Goal: Check status: Verify the current state of an ongoing process or item

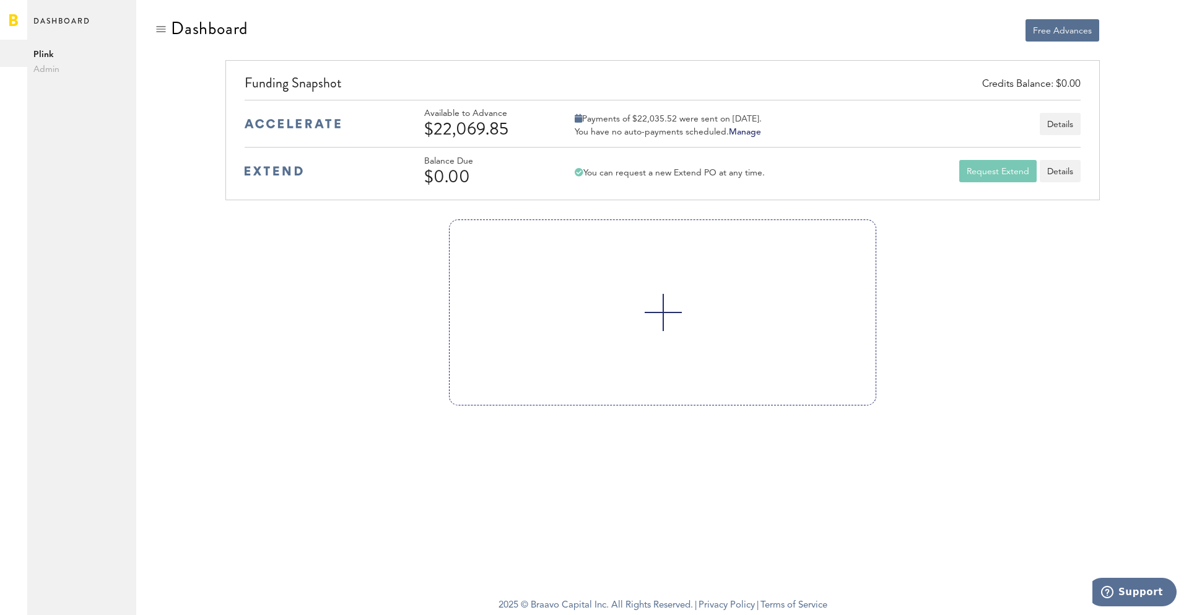
click at [501, 36] on div at bounding box center [440, 31] width 428 height 24
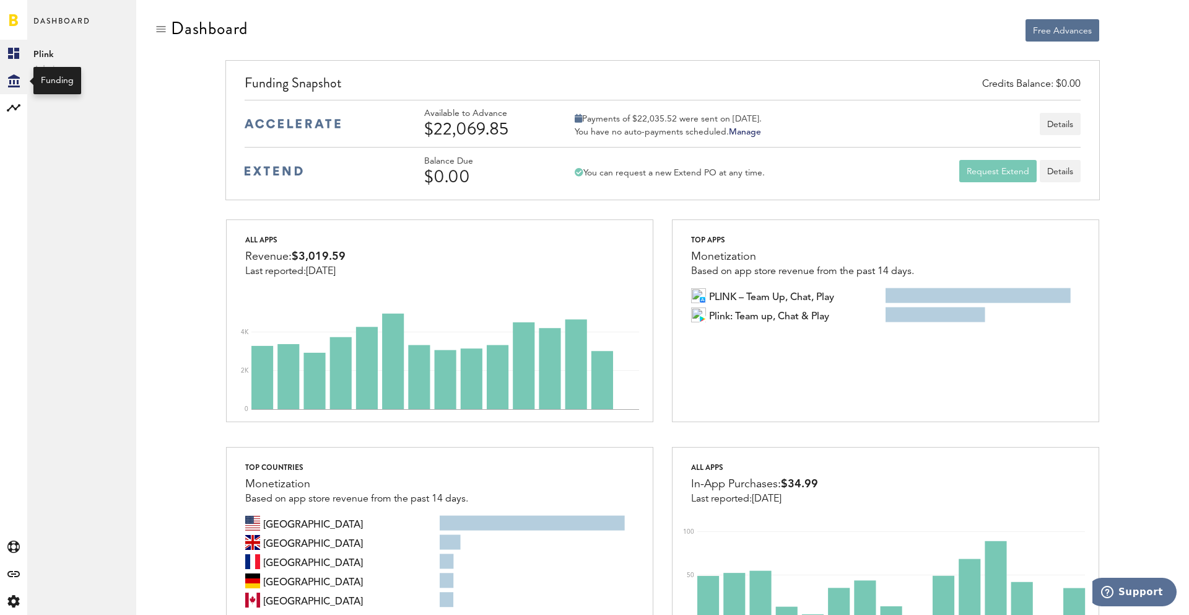
click at [2, 86] on div "Created with Sketch." at bounding box center [13, 80] width 27 height 27
click at [2, 63] on link "Created with Sketch." at bounding box center [13, 53] width 27 height 27
click at [662, 46] on div "Free Advances" at bounding box center [663, 42] width 892 height 47
click at [882, 43] on div "Free Advances" at bounding box center [663, 42] width 892 height 47
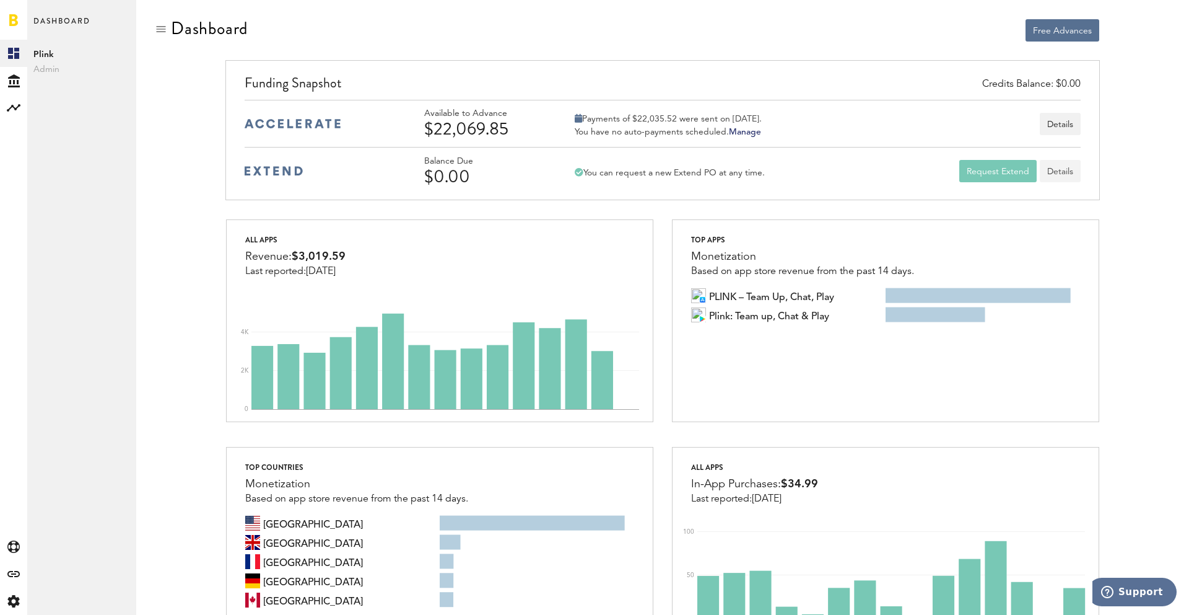
click at [1053, 165] on link "Details" at bounding box center [1060, 171] width 41 height 22
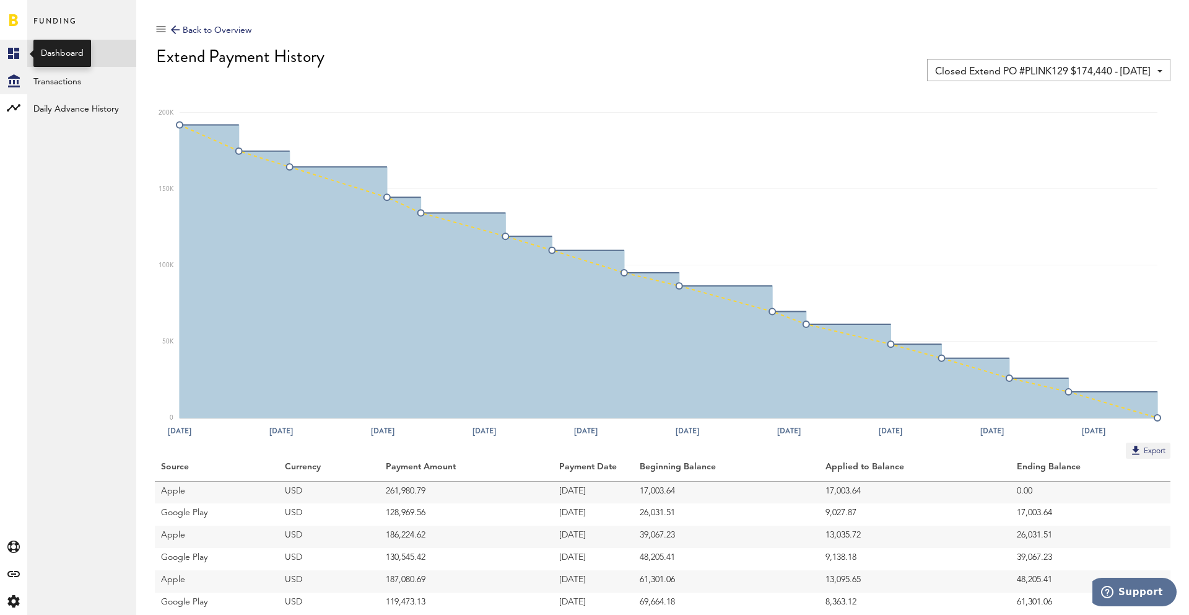
click at [10, 44] on link "Created with Sketch." at bounding box center [13, 53] width 27 height 27
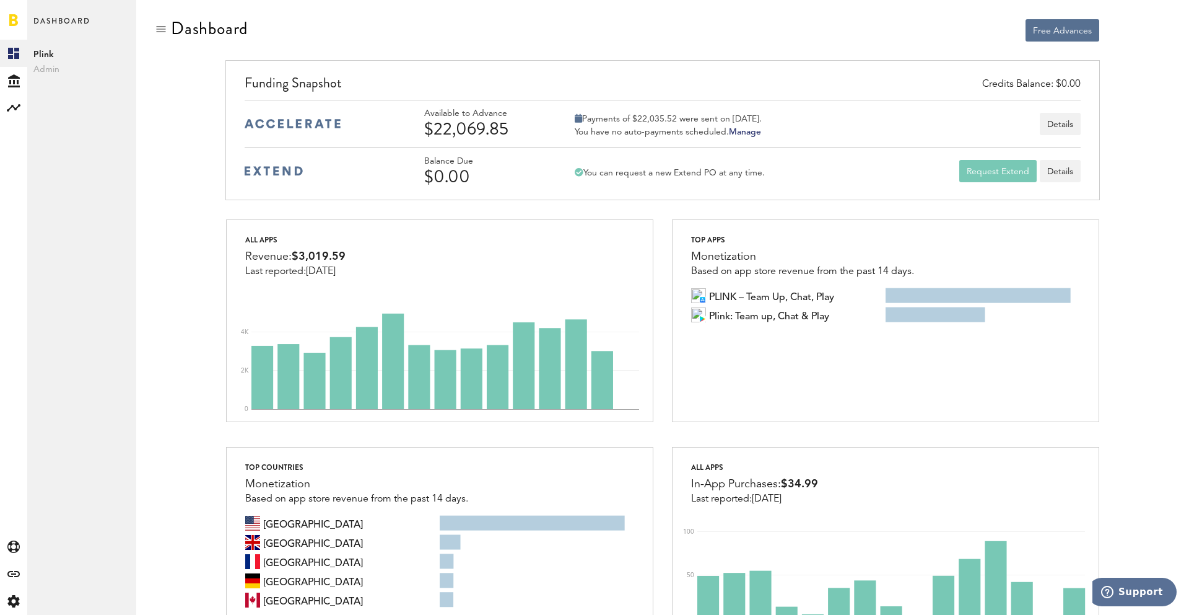
click at [450, 38] on div at bounding box center [440, 31] width 428 height 24
click at [13, 82] on icon at bounding box center [14, 80] width 12 height 13
click at [60, 85] on link "Transactions" at bounding box center [81, 80] width 109 height 27
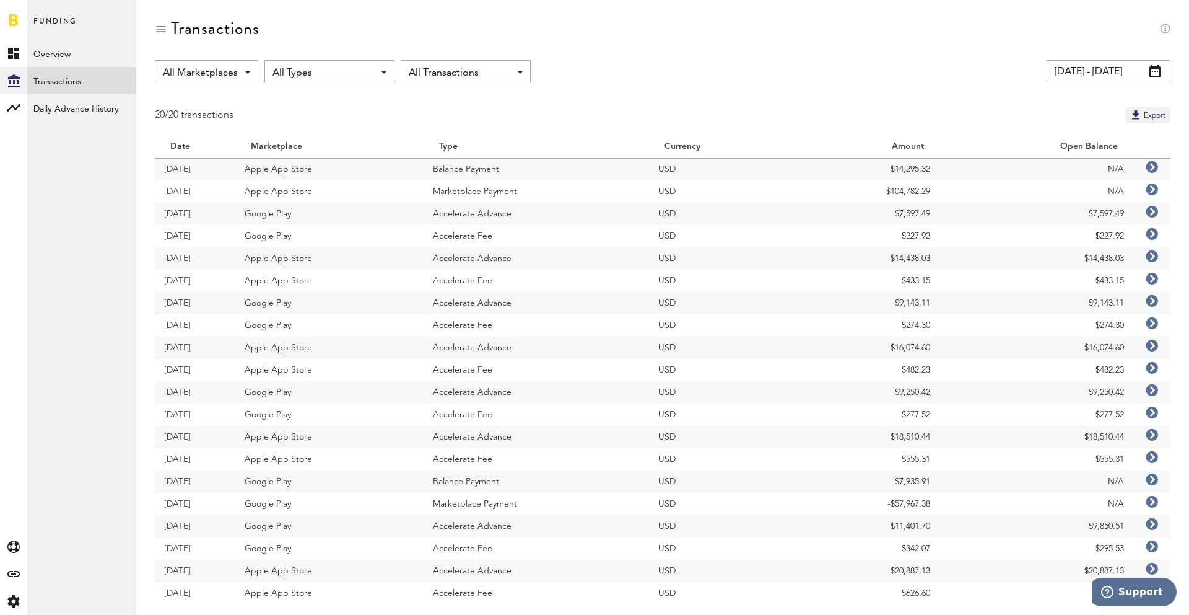
click at [797, 87] on div "All Marketplaces All Marketplaces Apple App Store Google Play All Types All Typ…" at bounding box center [662, 341] width 1053 height 563
click at [1069, 77] on input "09/06/25 - 10/06/25" at bounding box center [1109, 71] width 124 height 22
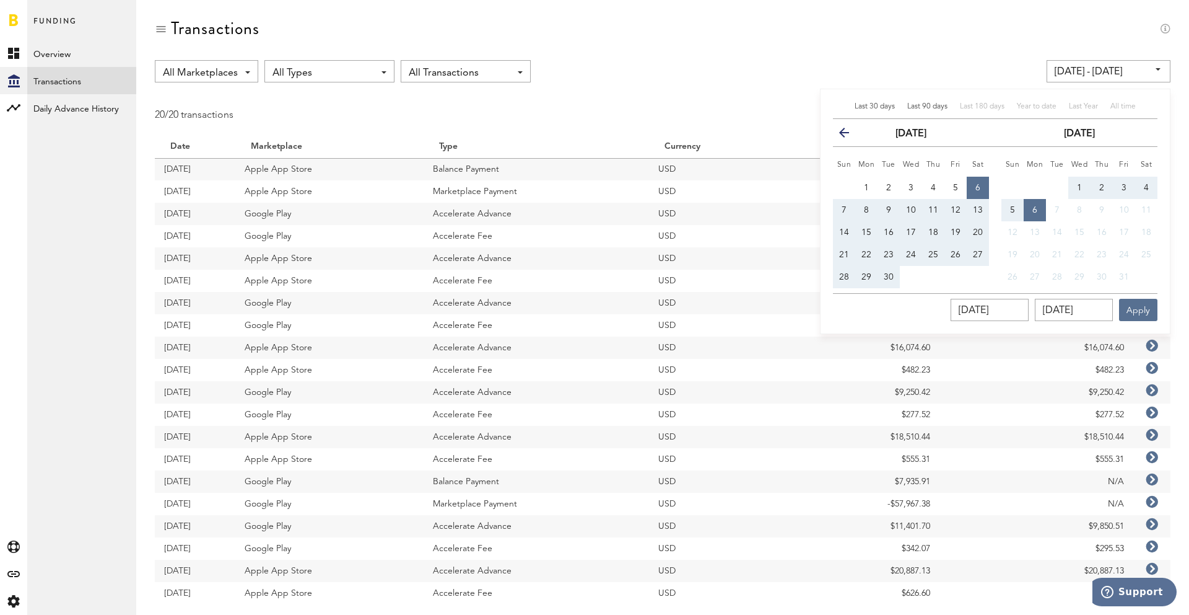
click at [929, 106] on span "Last 90 days" at bounding box center [928, 106] width 40 height 7
type input "07/08/25 - 10/06/25"
type input "07/08/2025"
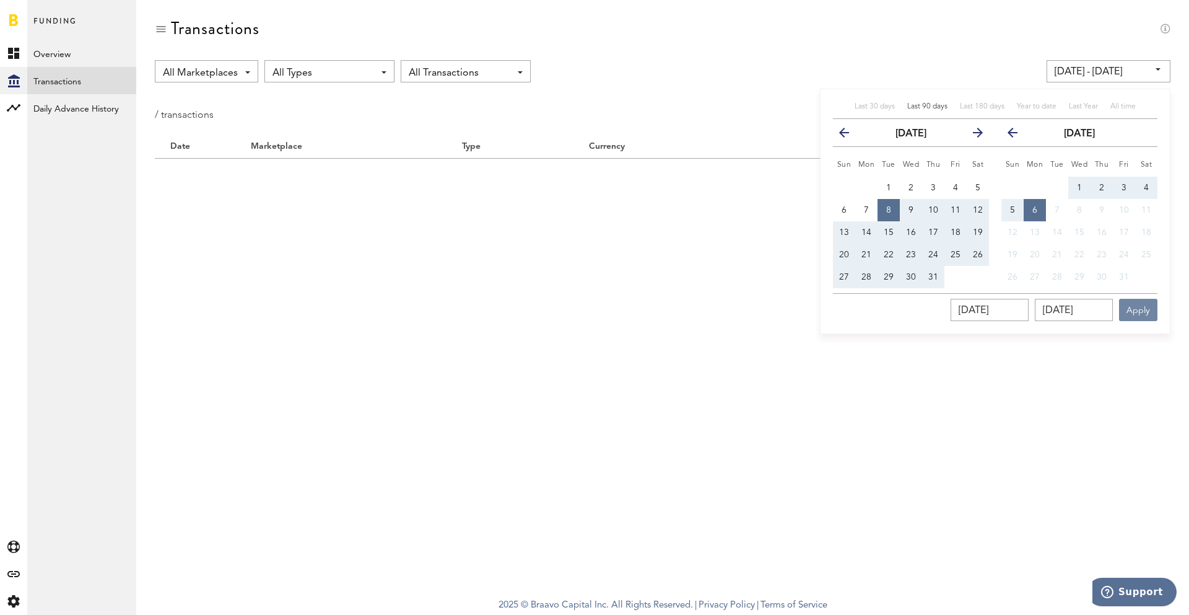
click at [1133, 311] on button "Apply" at bounding box center [1138, 310] width 38 height 22
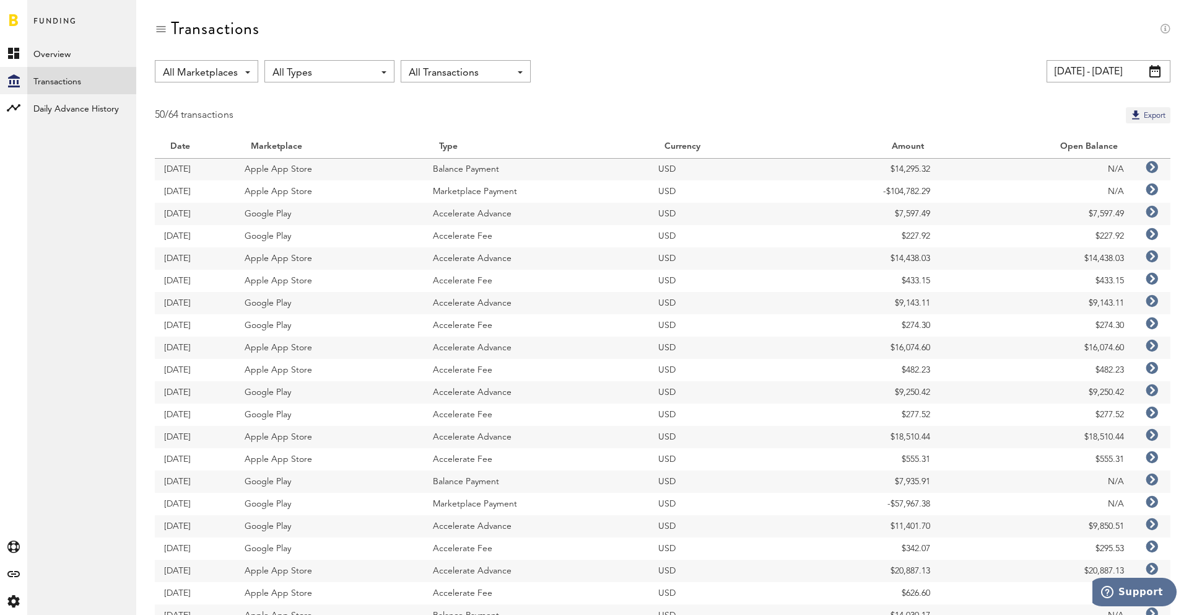
click at [1053, 70] on input "07/08/25 - 10/06/25" at bounding box center [1109, 71] width 124 height 22
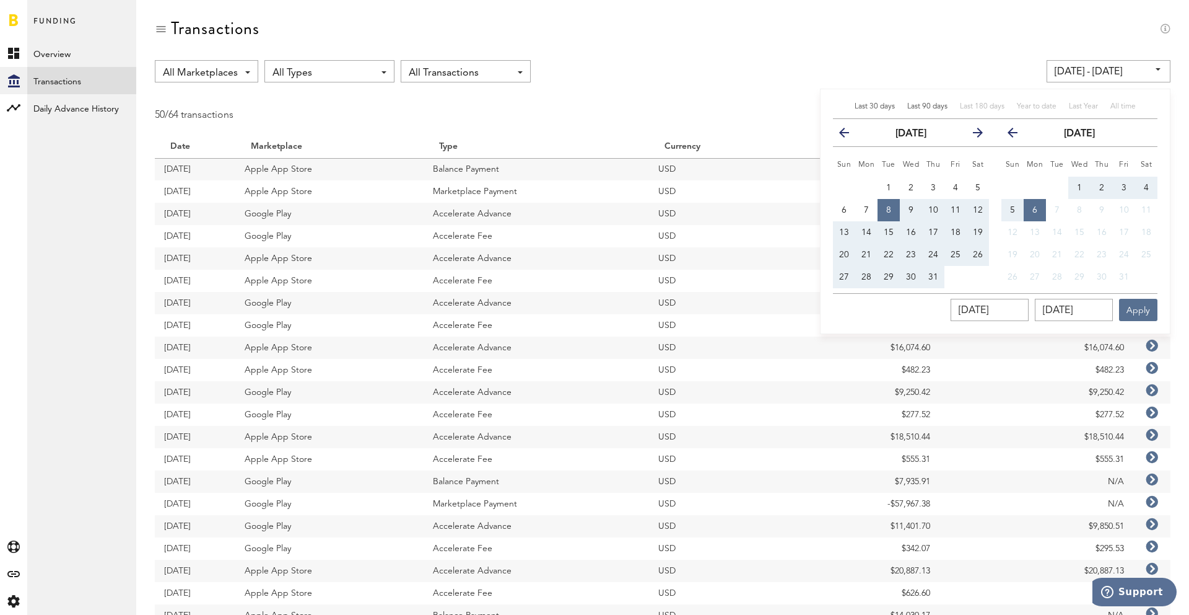
click at [865, 105] on span "Last 30 days" at bounding box center [875, 106] width 40 height 7
type input "09/06/25 - 10/06/25"
type input "09/06/2025"
click at [1134, 303] on button "Apply" at bounding box center [1138, 310] width 38 height 22
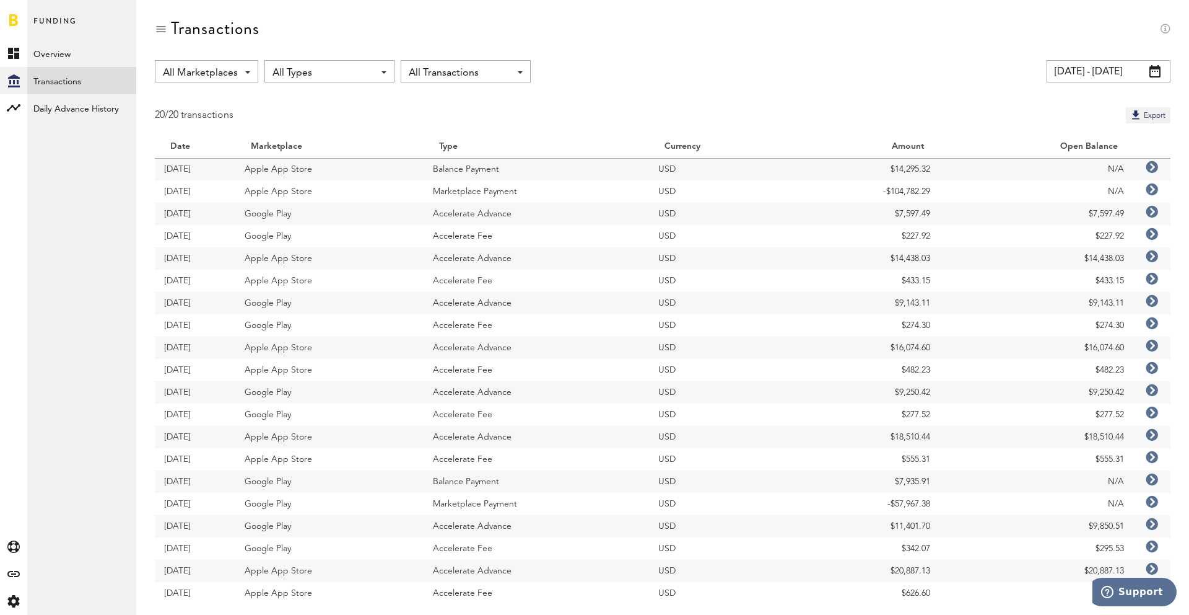
click at [778, 92] on div "All Marketplaces All Marketplaces Apple App Store Google Play All Types All Typ…" at bounding box center [662, 341] width 1053 height 563
click at [748, 62] on div "All Marketplaces All Marketplaces Apple App Store Google Play All Types All Typ…" at bounding box center [663, 71] width 1016 height 22
click at [71, 48] on link "Overview" at bounding box center [81, 53] width 109 height 27
click at [64, 79] on link "Transactions" at bounding box center [81, 80] width 109 height 27
click at [1113, 69] on input "09/06/25 - 10/06/25" at bounding box center [1109, 71] width 124 height 22
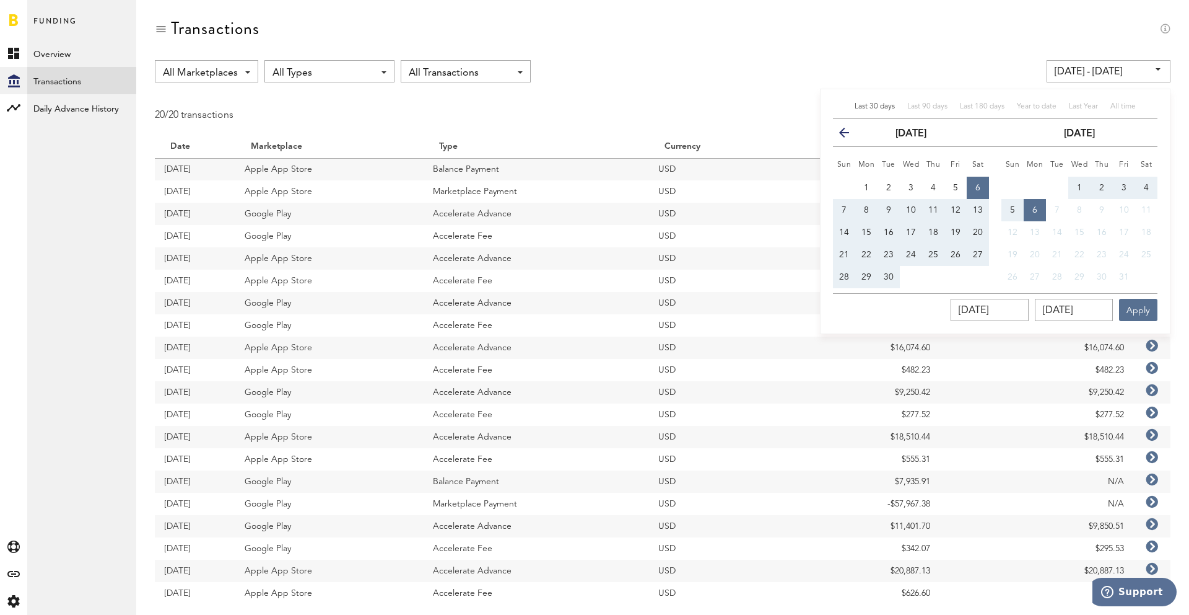
click at [974, 46] on div "Transactions" at bounding box center [663, 40] width 1016 height 42
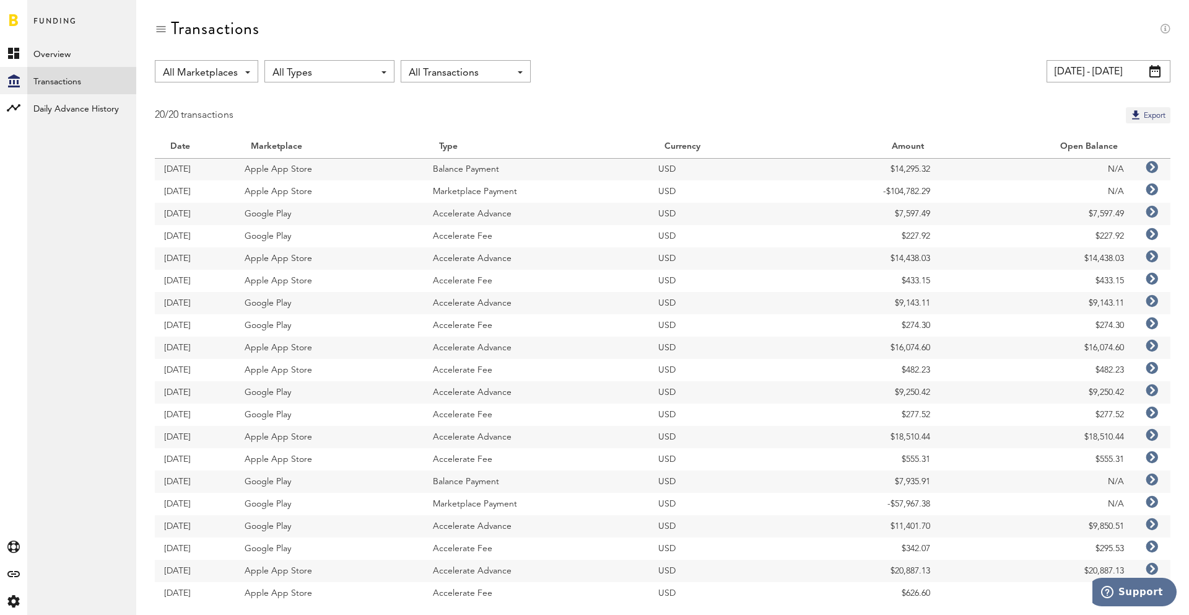
click at [1072, 74] on input "09/06/25 - 10/06/25" at bounding box center [1109, 71] width 124 height 22
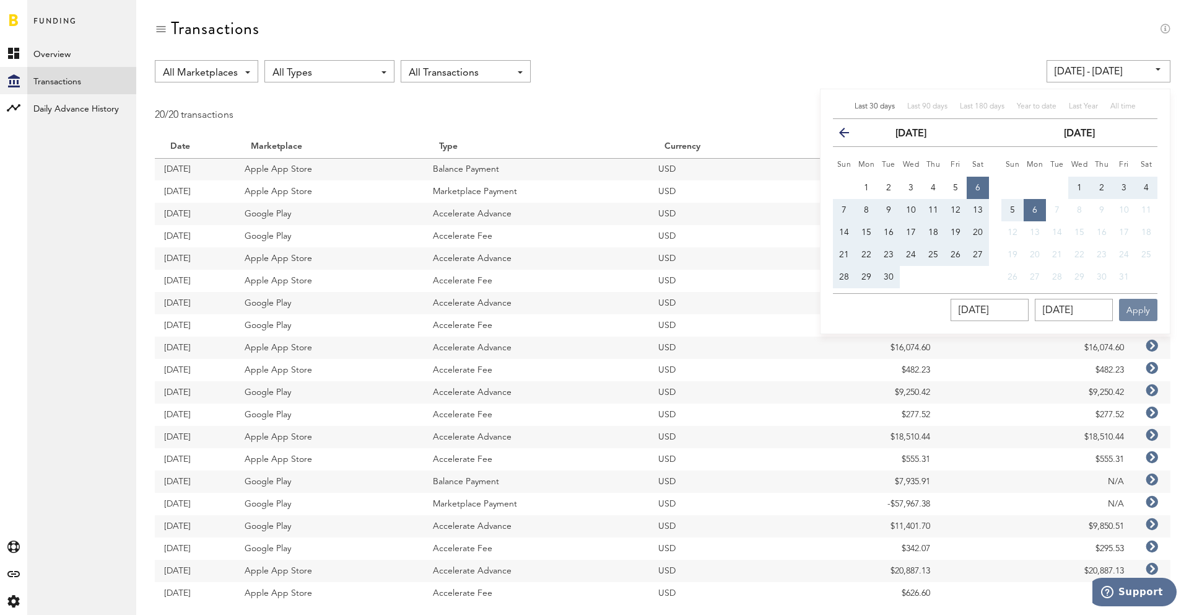
click at [1144, 310] on button "Apply" at bounding box center [1138, 310] width 38 height 22
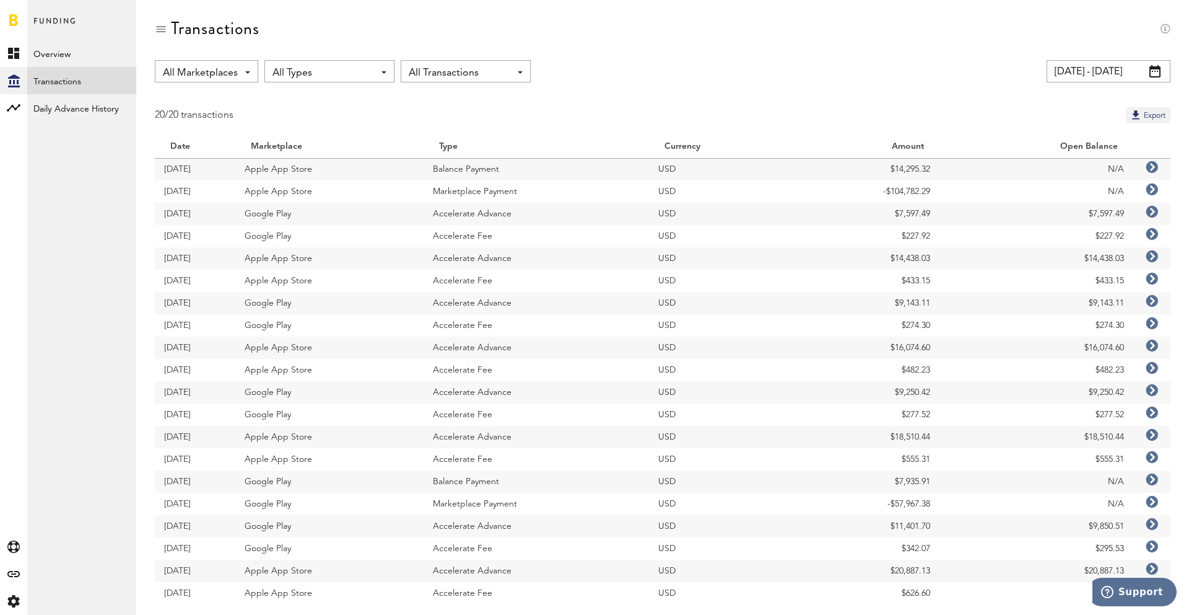
click at [889, 66] on div "All Marketplaces All Marketplaces Apple App Store Google Play All Types All Typ…" at bounding box center [663, 71] width 1016 height 22
click at [662, 38] on div "Transactions" at bounding box center [663, 40] width 1016 height 42
